Goal: Entertainment & Leisure: Consume media (video, audio)

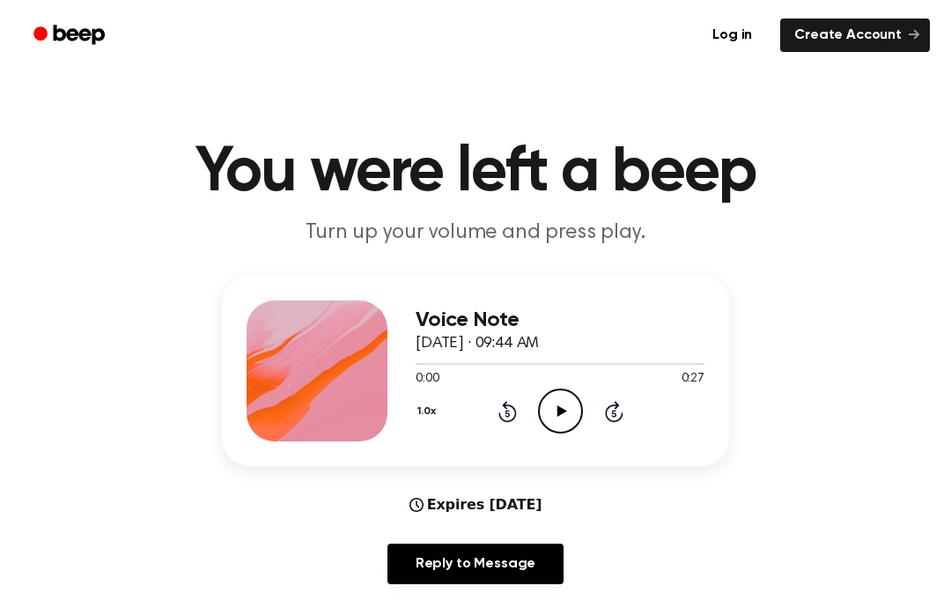
click at [556, 394] on icon "Play Audio" at bounding box center [560, 410] width 45 height 45
click at [505, 403] on icon at bounding box center [507, 411] width 18 height 21
click at [504, 412] on icon "Rewind 5 seconds" at bounding box center [506, 411] width 19 height 23
click at [511, 408] on icon "Rewind 5 seconds" at bounding box center [506, 411] width 19 height 23
click at [514, 409] on icon at bounding box center [507, 411] width 18 height 21
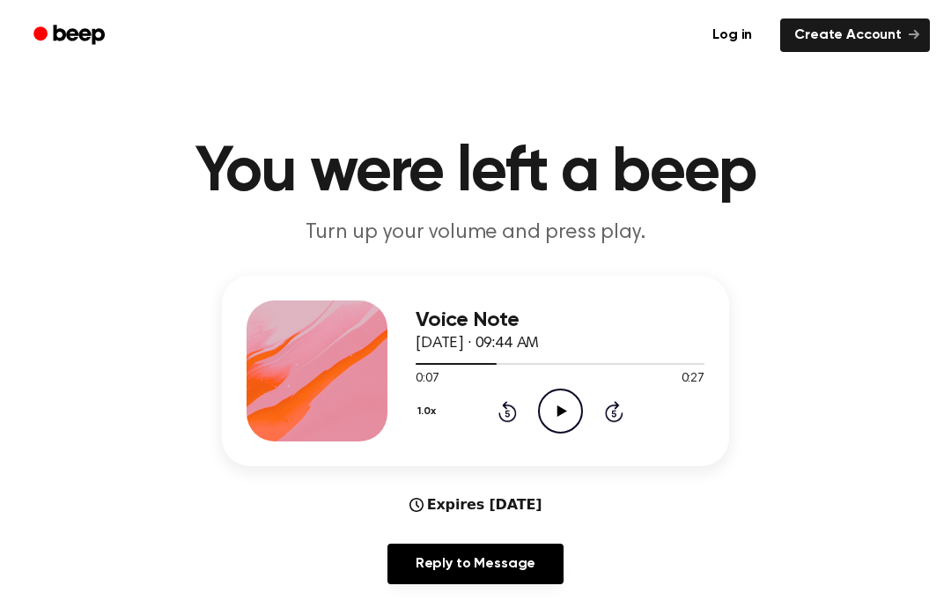
click at [513, 402] on icon "Rewind 5 seconds" at bounding box center [506, 411] width 19 height 23
click at [519, 408] on div "1.0x Rewind 5 seconds Play Audio Skip 5 seconds" at bounding box center [560, 410] width 289 height 45
click at [511, 419] on icon at bounding box center [507, 411] width 18 height 21
click at [517, 416] on div "1.0x Rewind 5 seconds Play Audio Skip 5 seconds" at bounding box center [560, 410] width 289 height 45
click at [513, 411] on icon "Rewind 5 seconds" at bounding box center [506, 411] width 19 height 23
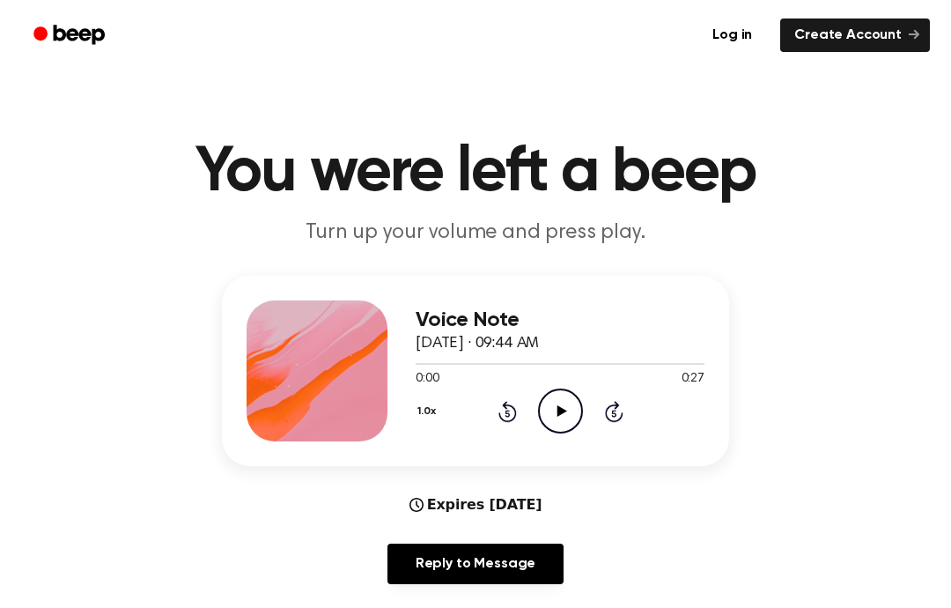
click at [560, 416] on icon "Play Audio" at bounding box center [560, 410] width 45 height 45
click at [511, 406] on icon at bounding box center [507, 411] width 18 height 21
click at [498, 416] on icon "Rewind 5 seconds" at bounding box center [506, 411] width 19 height 23
click at [502, 418] on icon at bounding box center [507, 411] width 18 height 21
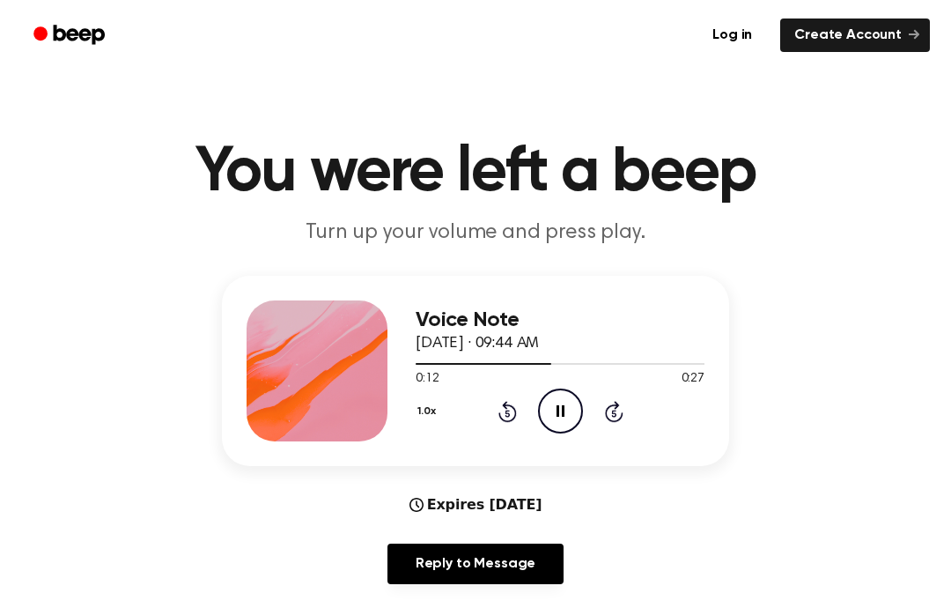
click at [485, 401] on div "1.0x Rewind 5 seconds Pause Audio Skip 5 seconds" at bounding box center [560, 410] width 289 height 45
click at [481, 394] on div "1.0x Rewind 5 seconds Pause Audio Skip 5 seconds" at bounding box center [560, 410] width 289 height 45
click at [485, 408] on div "1.0x Rewind 5 seconds Pause Audio Skip 5 seconds" at bounding box center [560, 410] width 289 height 45
click at [485, 407] on div "1.0x Rewind 5 seconds Pause Audio Skip 5 seconds" at bounding box center [560, 410] width 289 height 45
click at [504, 404] on icon at bounding box center [507, 411] width 18 height 21
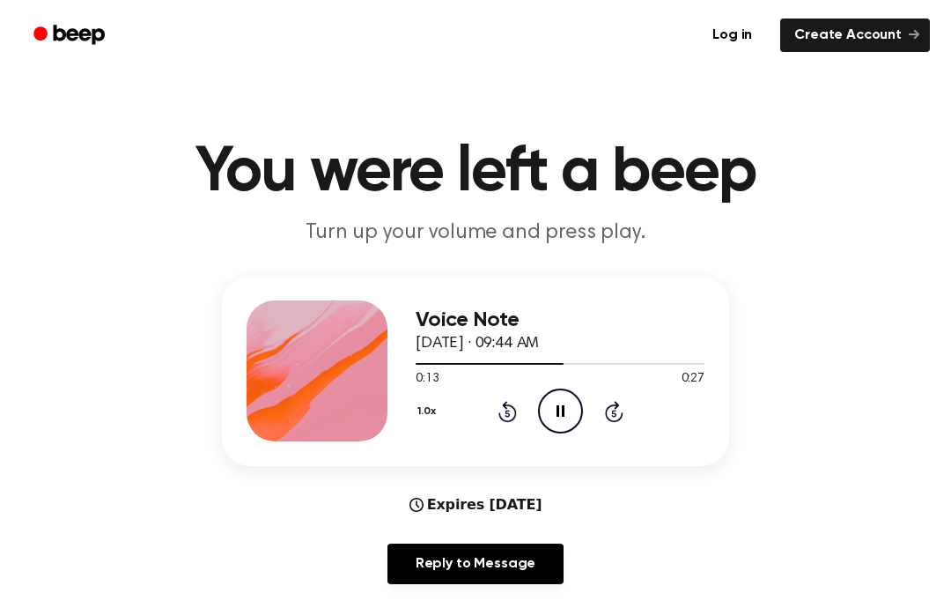
click at [508, 421] on icon at bounding box center [507, 411] width 18 height 21
click at [500, 417] on icon at bounding box center [507, 411] width 18 height 21
click at [504, 416] on icon "Rewind 5 seconds" at bounding box center [506, 411] width 19 height 23
click at [492, 413] on div "1.0x Rewind 5 seconds Pause Audio Skip 5 seconds" at bounding box center [560, 410] width 289 height 45
click at [556, 404] on icon "Pause Audio" at bounding box center [560, 410] width 45 height 45
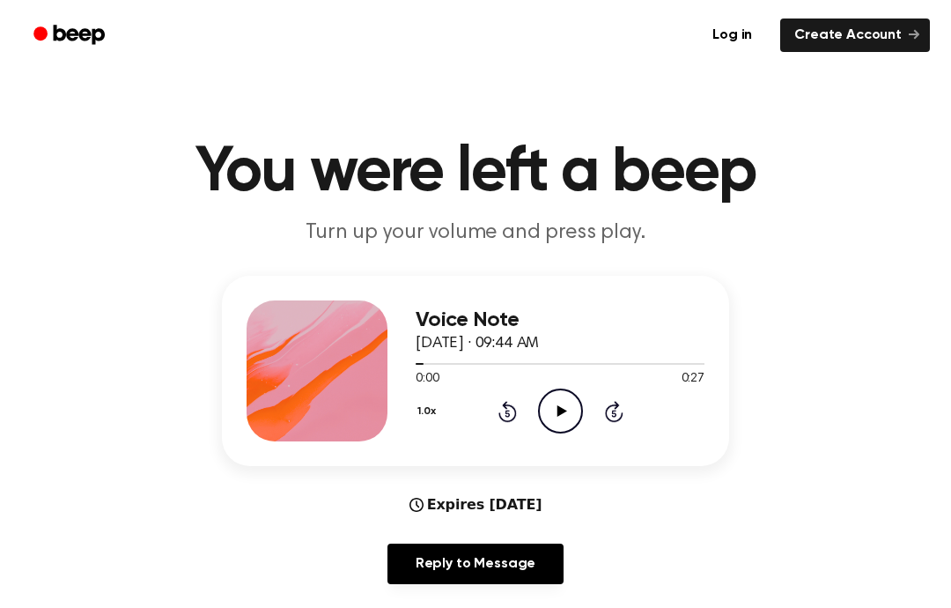
click at [562, 416] on icon "Play Audio" at bounding box center [560, 410] width 45 height 45
